Goal: Book appointment/travel/reservation

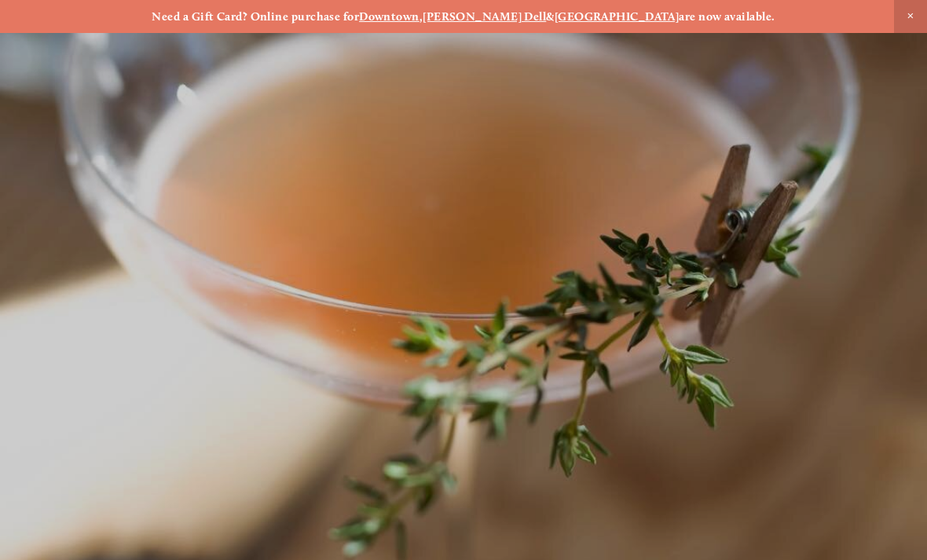
scroll to position [-13, 0]
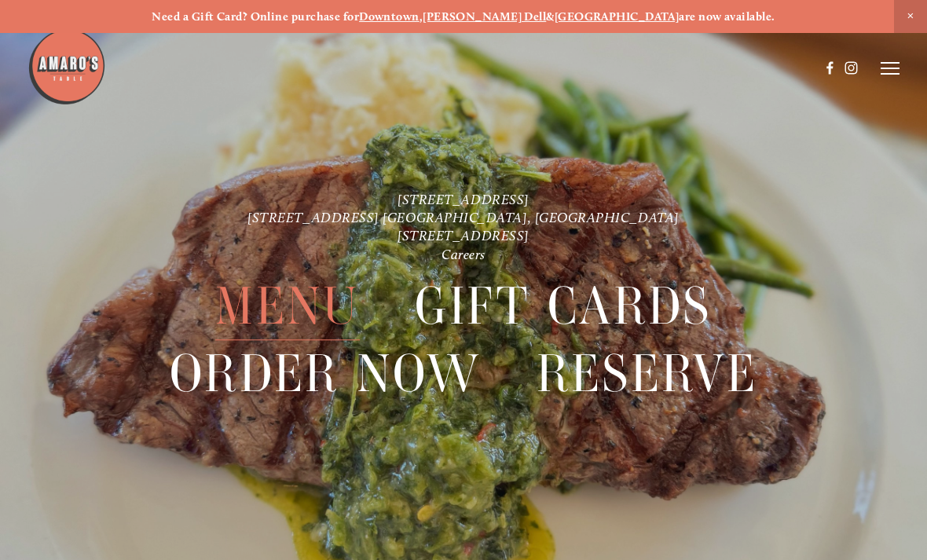
click at [298, 309] on span "Menu" at bounding box center [287, 307] width 144 height 68
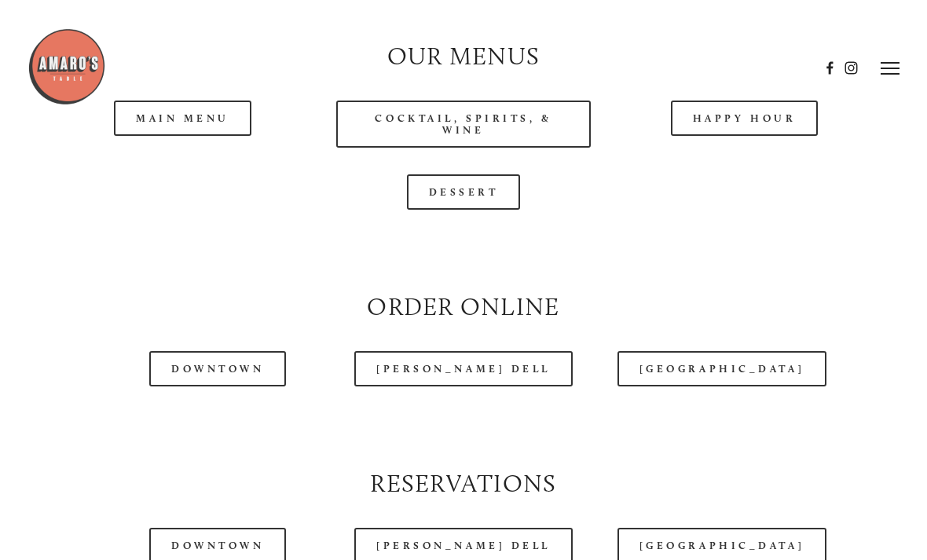
scroll to position [1426, 0]
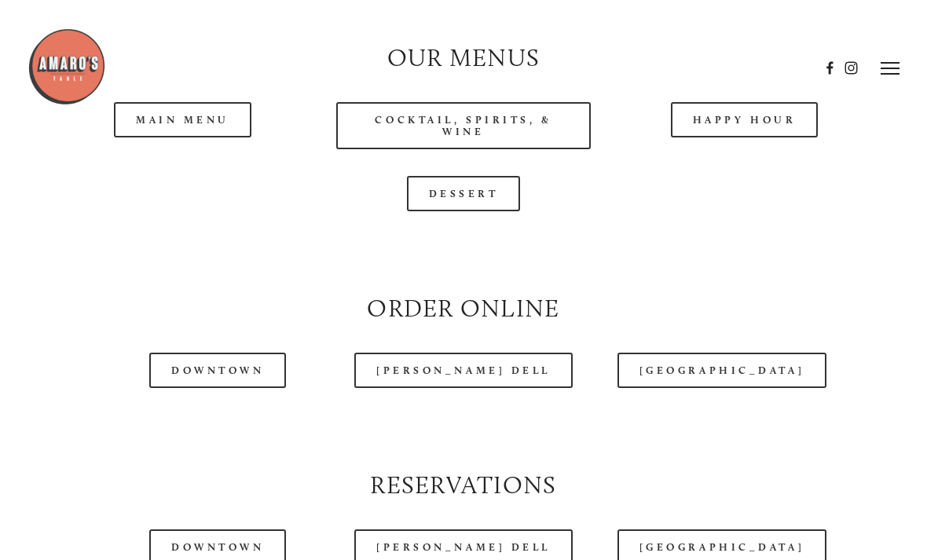
click at [189, 132] on header "Menu Order Now Visit Gallery 0" at bounding box center [462, 68] width 871 height 137
click at [174, 129] on header "Menu Order Now Visit Gallery 0" at bounding box center [462, 68] width 871 height 137
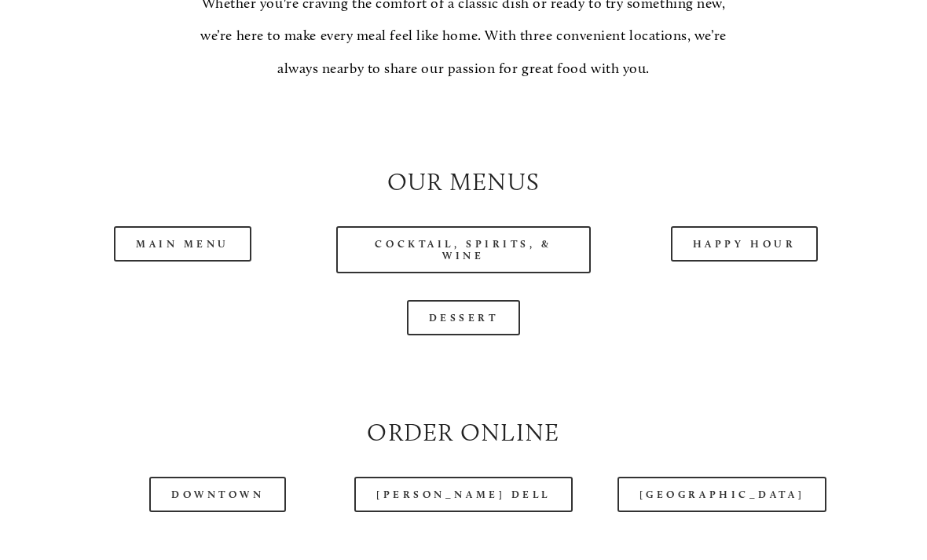
scroll to position [1335, 0]
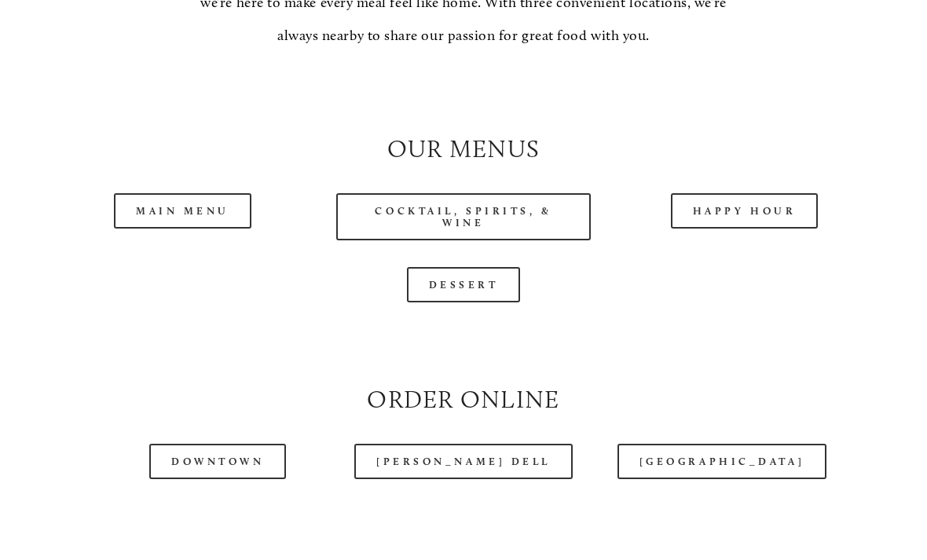
click at [203, 225] on link "Main Menu" at bounding box center [182, 210] width 137 height 35
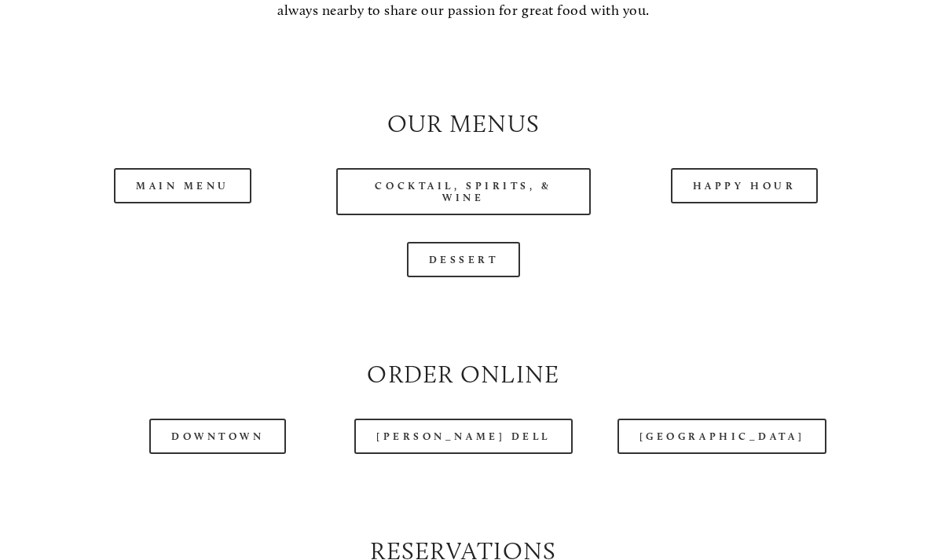
click at [467, 202] on link "Cocktail, Spirits, & Wine" at bounding box center [463, 191] width 254 height 47
click at [192, 203] on link "Main Menu" at bounding box center [182, 185] width 137 height 35
click at [479, 273] on link "Dessert" at bounding box center [464, 259] width 114 height 35
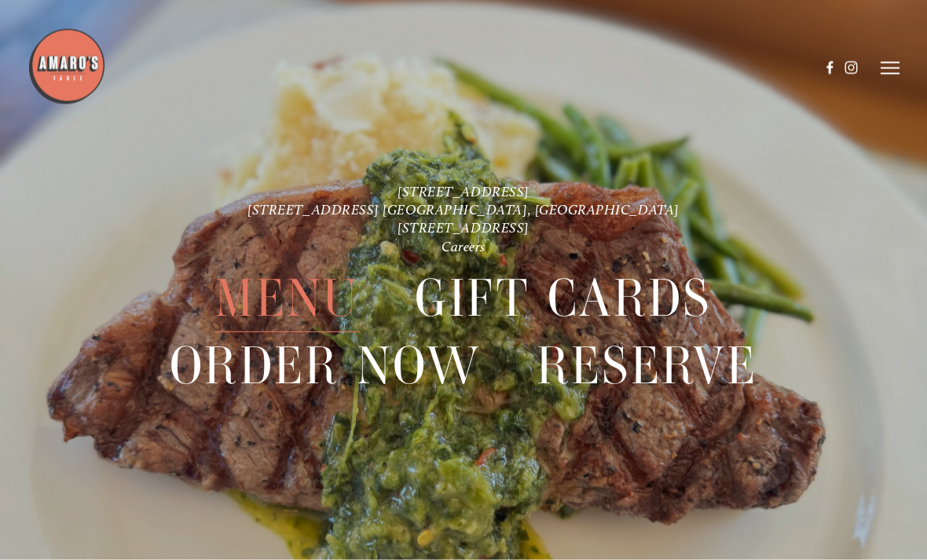
scroll to position [3173, 0]
click at [654, 361] on span "Reserve" at bounding box center [647, 367] width 221 height 68
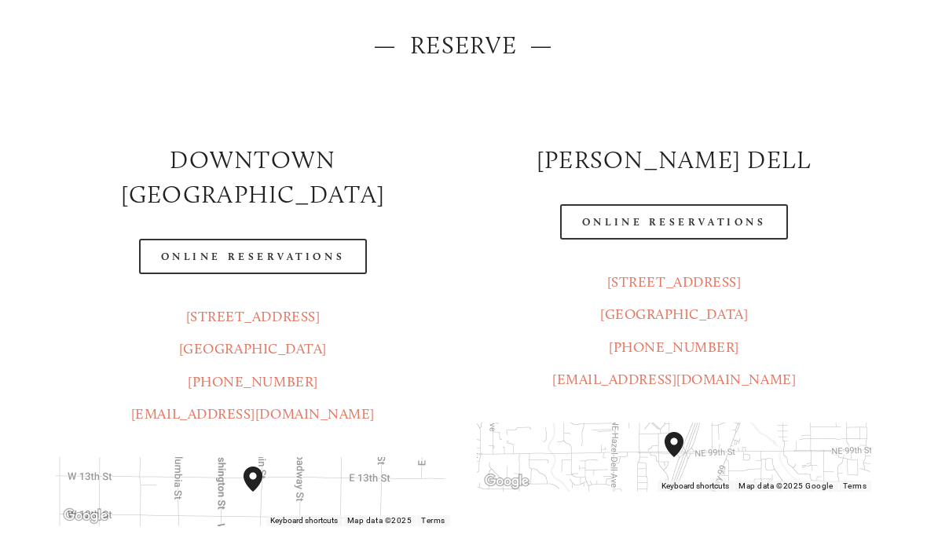
scroll to position [196, 0]
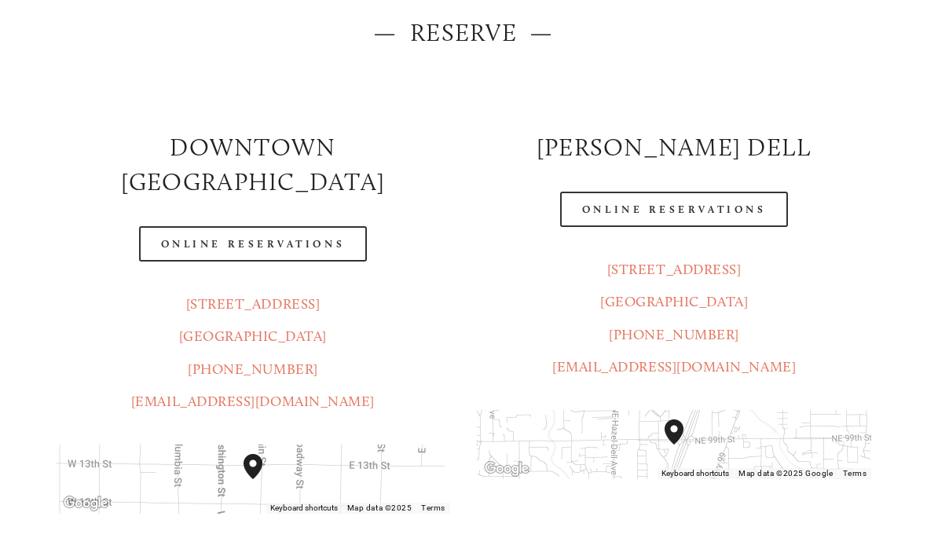
click at [255, 226] on link "Online Reservations" at bounding box center [253, 243] width 228 height 35
